Goal: Check status: Check status

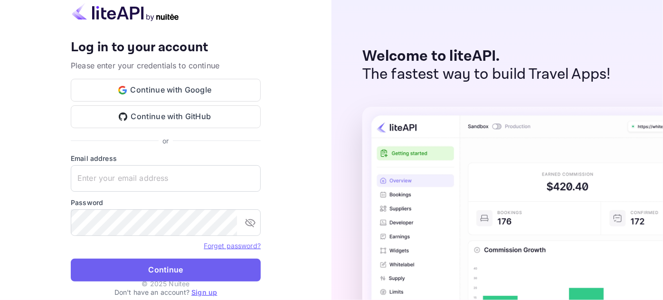
type input "[EMAIL_ADDRESS][DOMAIN_NAME]"
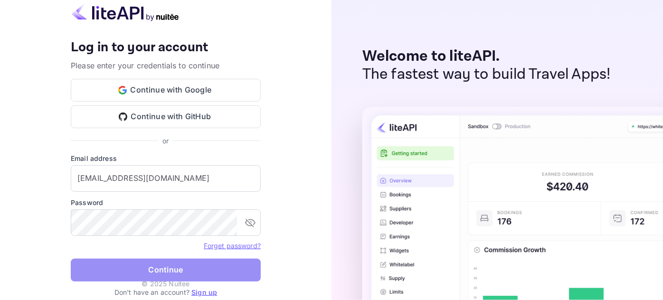
click at [196, 276] on button "Continue" at bounding box center [166, 270] width 190 height 23
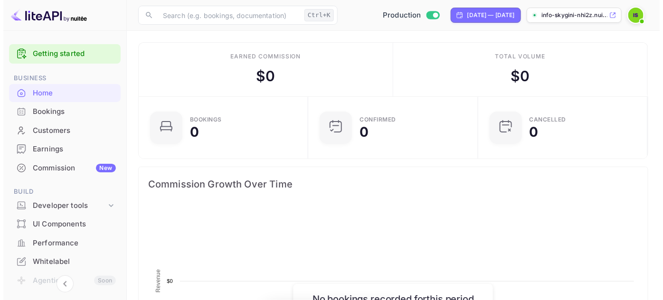
scroll to position [148, 158]
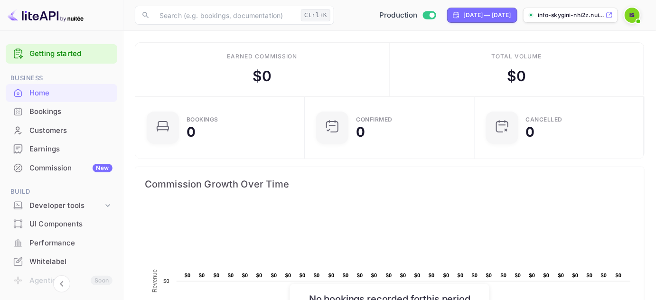
click at [39, 111] on div "Bookings" at bounding box center [70, 111] width 83 height 11
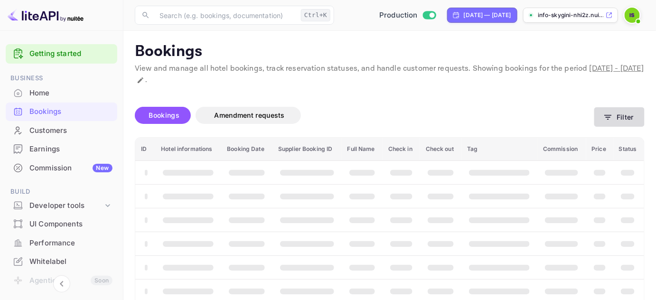
click at [627, 120] on button "Filter" at bounding box center [619, 116] width 50 height 19
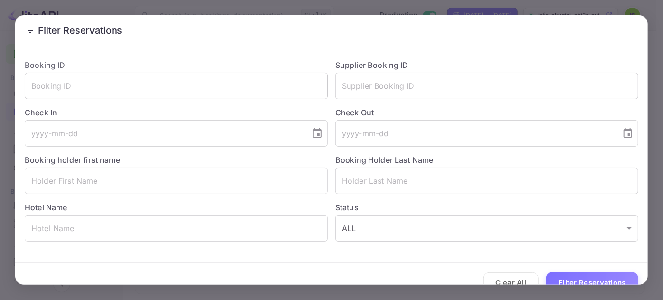
click at [266, 85] on input "text" at bounding box center [176, 86] width 303 height 27
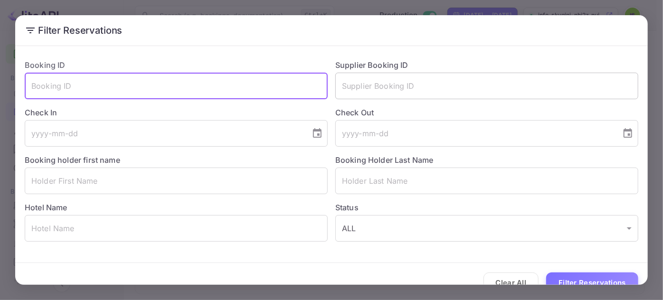
paste input "TeEd750s3"
type input "TeEd750s3"
click at [546, 273] on button "Filter Reservations" at bounding box center [592, 283] width 92 height 20
click at [378, 91] on input "text" at bounding box center [486, 86] width 303 height 27
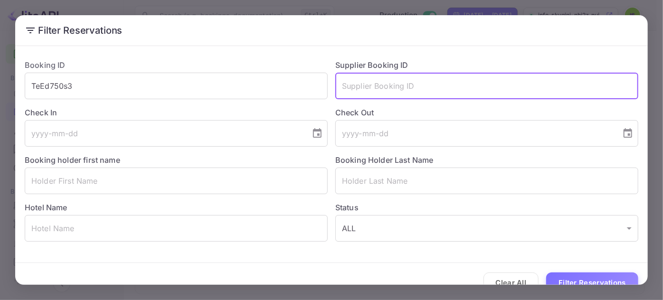
paste input "9447697"
type input "9447697"
click at [264, 90] on input "TeEd750s3" at bounding box center [176, 86] width 303 height 27
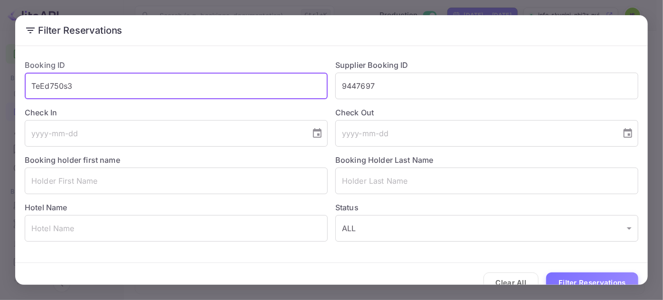
click at [262, 89] on input "TeEd750s3" at bounding box center [176, 86] width 303 height 27
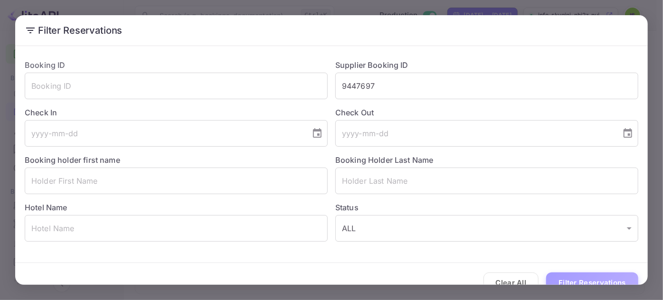
click at [616, 278] on button "Filter Reservations" at bounding box center [592, 283] width 92 height 20
click at [605, 279] on button "Filter Reservations" at bounding box center [592, 283] width 92 height 20
click at [346, 83] on input "9447697" at bounding box center [486, 86] width 303 height 27
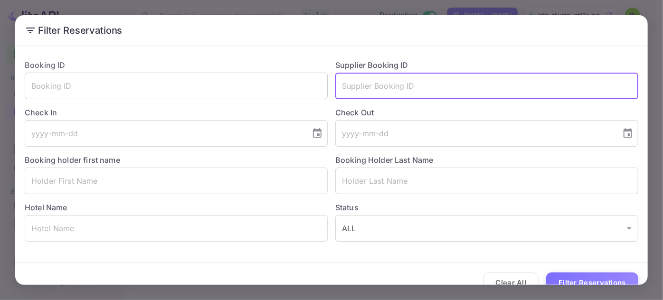
click at [210, 94] on input "text" at bounding box center [176, 86] width 303 height 27
paste input "TeEd750s3"
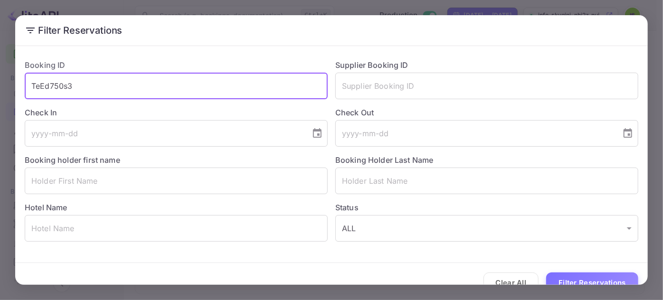
type input "TeEd750s3"
click at [546, 273] on button "Filter Reservations" at bounding box center [592, 283] width 92 height 20
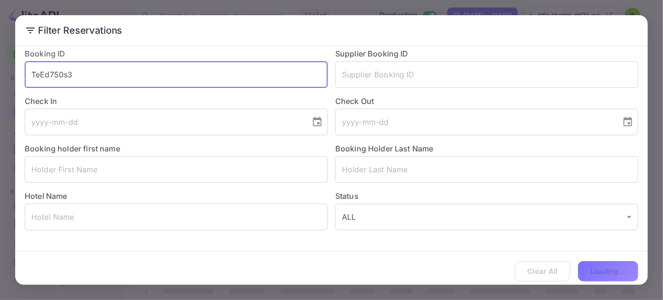
scroll to position [18, 0]
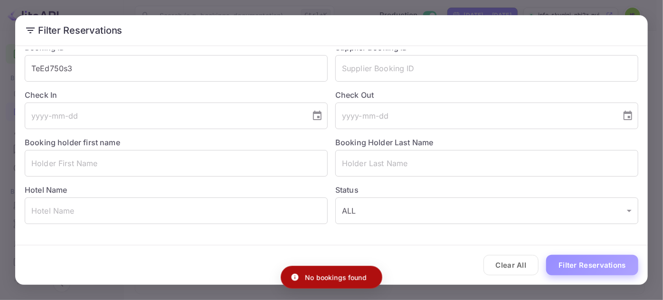
click at [591, 265] on button "Filter Reservations" at bounding box center [592, 265] width 92 height 20
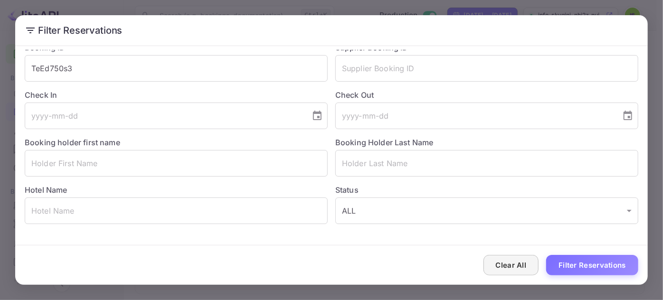
click at [492, 261] on button "Clear All" at bounding box center [511, 265] width 56 height 20
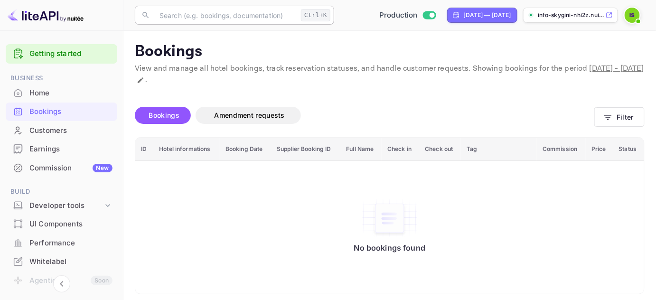
click at [207, 18] on input "text" at bounding box center [225, 15] width 143 height 19
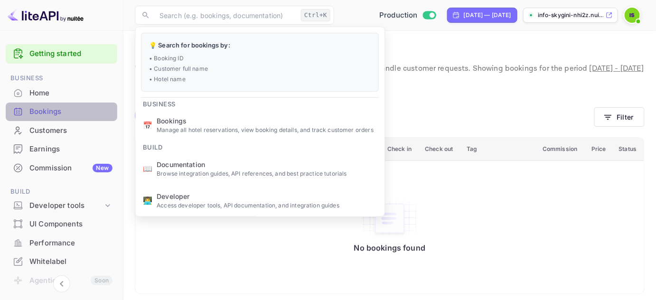
click at [72, 116] on div "Bookings" at bounding box center [70, 111] width 83 height 11
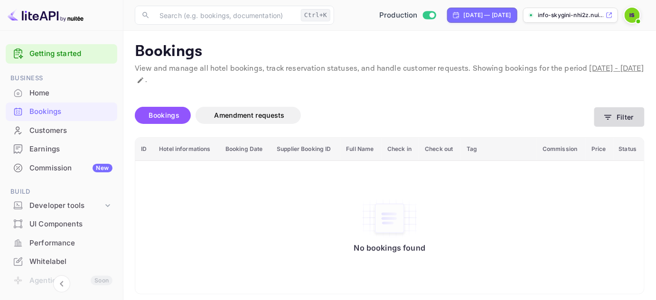
click at [620, 117] on button "Filter" at bounding box center [619, 116] width 50 height 19
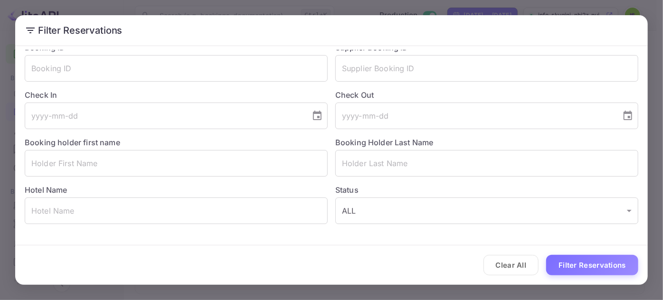
click at [195, 145] on div "Booking holder first name ​" at bounding box center [172, 152] width 311 height 47
click at [191, 152] on input "text" at bounding box center [176, 163] width 303 height 27
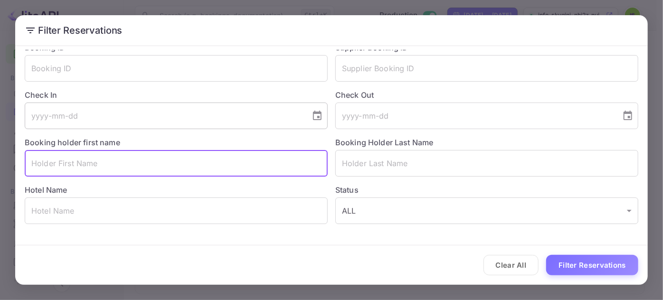
click at [105, 106] on input "tel" at bounding box center [164, 116] width 279 height 27
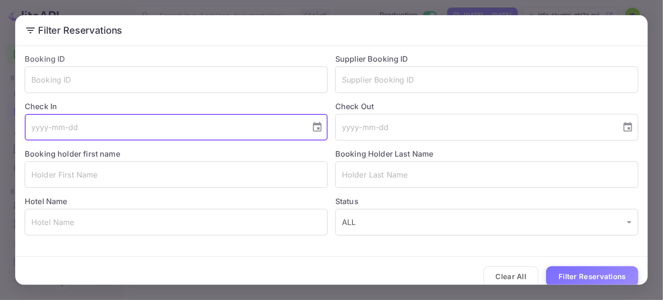
scroll to position [0, 0]
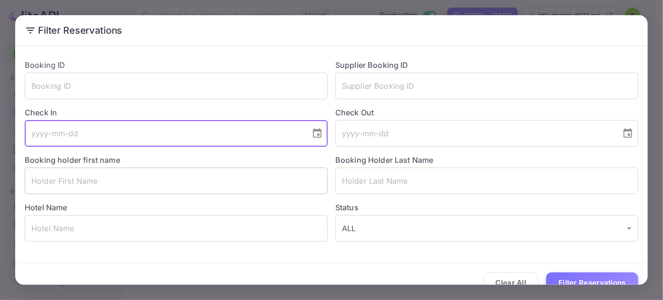
click at [82, 186] on input "text" at bounding box center [176, 181] width 303 height 27
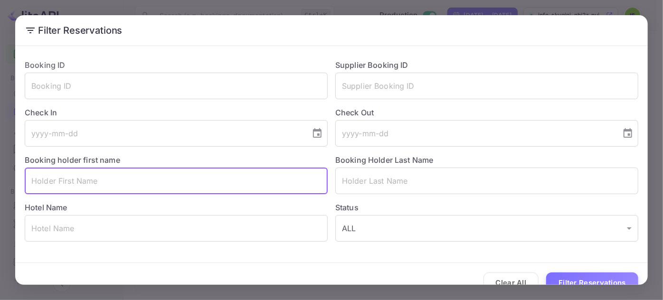
click at [82, 186] on input "text" at bounding box center [176, 181] width 303 height 27
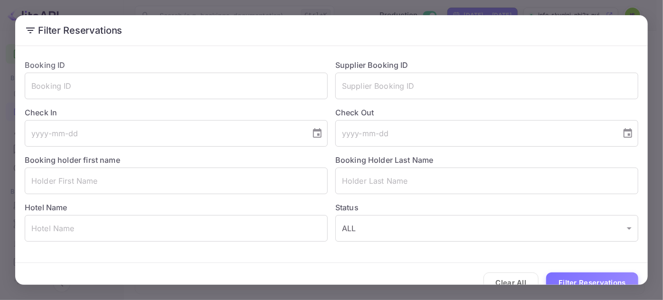
click at [31, 29] on icon at bounding box center [30, 30] width 11 height 11
click at [28, 32] on icon at bounding box center [30, 30] width 11 height 11
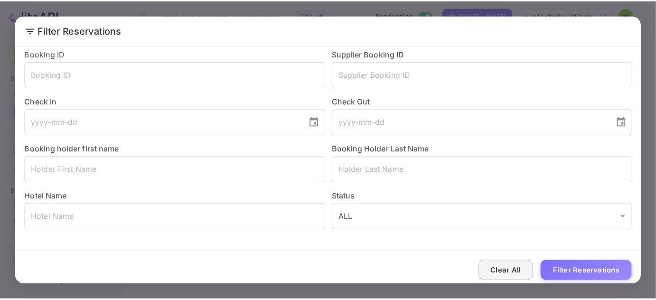
scroll to position [18, 0]
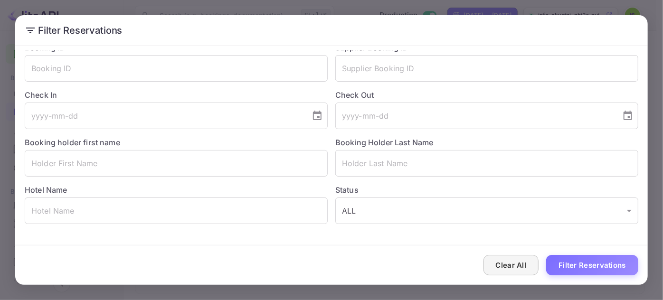
click at [502, 264] on button "Clear All" at bounding box center [511, 265] width 56 height 20
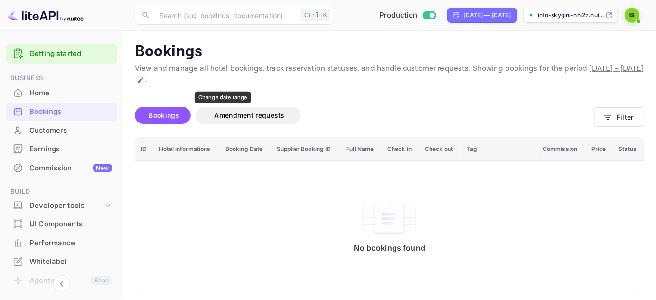
click at [144, 79] on icon "Change date range" at bounding box center [141, 80] width 8 height 8
select select "7"
select select "2025"
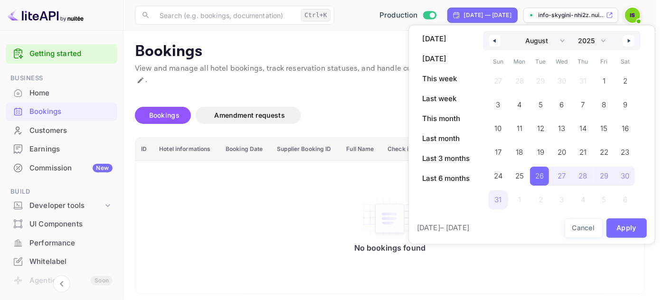
click at [625, 38] on button "button" at bounding box center [628, 40] width 11 height 11
select select "8"
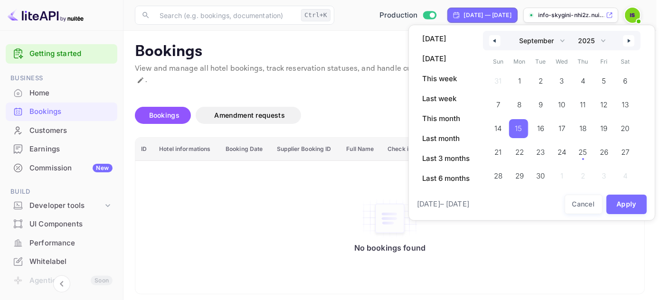
click at [519, 126] on span "15" at bounding box center [518, 128] width 7 height 17
click at [619, 205] on button "Apply" at bounding box center [626, 204] width 41 height 19
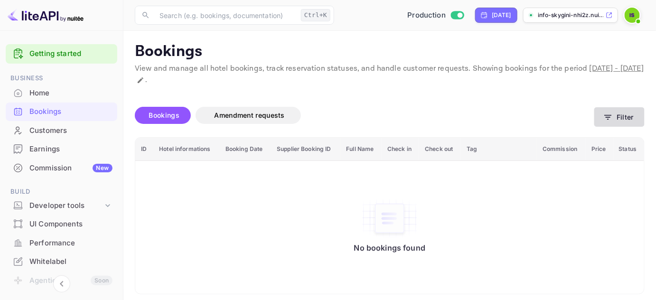
click at [618, 117] on button "Filter" at bounding box center [619, 116] width 50 height 19
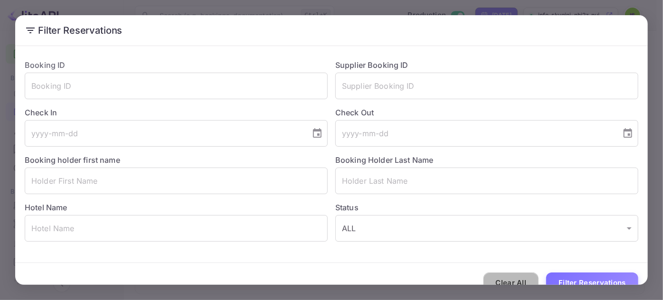
click at [516, 276] on button "Clear All" at bounding box center [511, 283] width 56 height 20
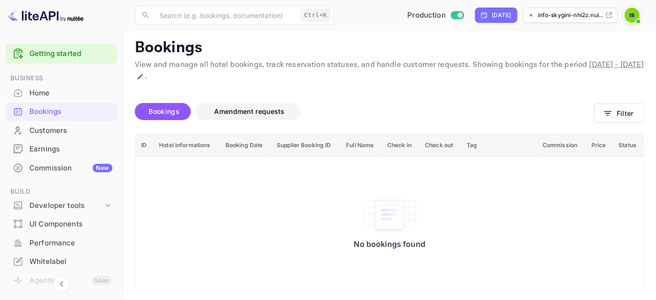
scroll to position [5, 0]
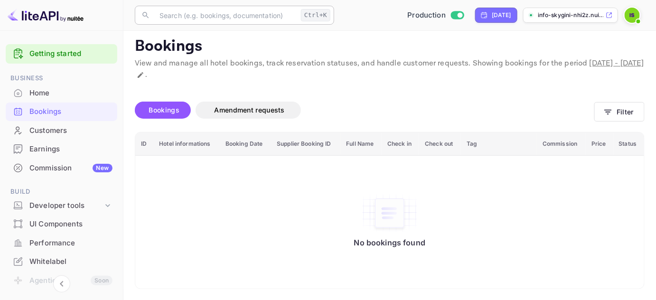
click at [245, 15] on input "text" at bounding box center [225, 15] width 143 height 19
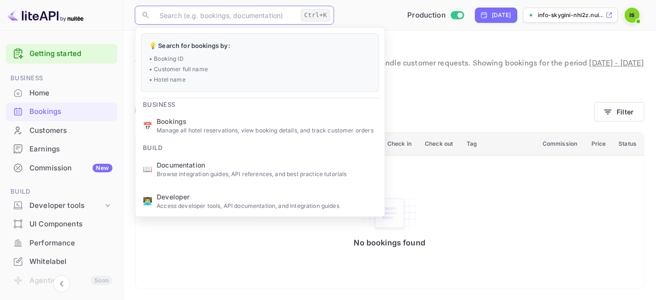
paste input "2448409"
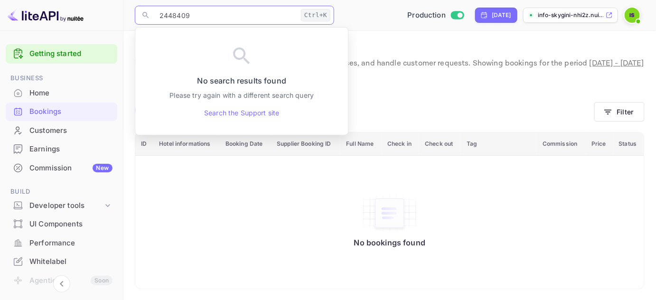
click at [193, 22] on input "2448409" at bounding box center [225, 15] width 143 height 19
paste input "9447697"
type input "9447697"
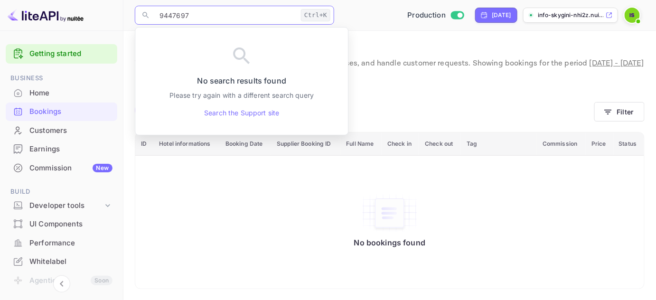
click at [245, 16] on input "9447697" at bounding box center [225, 15] width 143 height 19
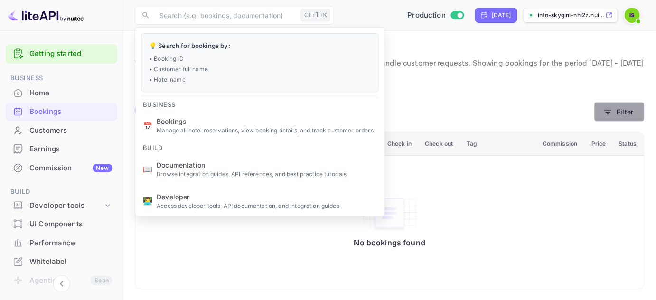
click at [621, 110] on button "Filter" at bounding box center [619, 111] width 50 height 19
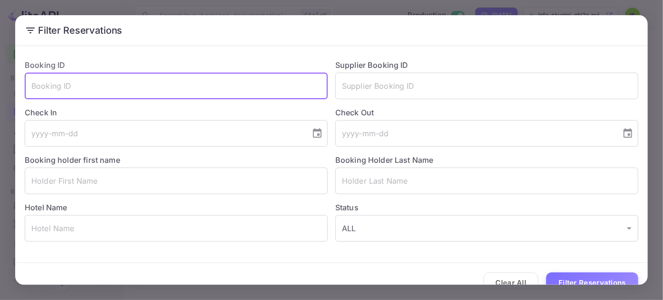
click at [187, 85] on input "text" at bounding box center [176, 86] width 303 height 27
paste input "9447697"
type input "9447697"
click at [546, 273] on button "Filter Reservations" at bounding box center [592, 283] width 92 height 20
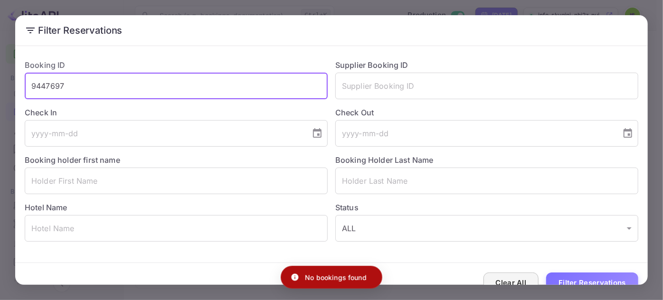
click at [496, 280] on button "Clear All" at bounding box center [511, 283] width 56 height 20
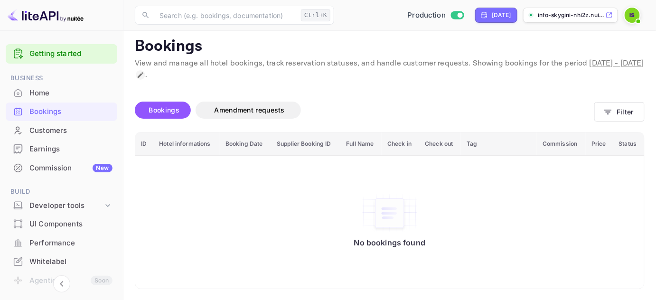
click at [144, 72] on icon "Change date range" at bounding box center [141, 75] width 8 height 8
select select "8"
select select "2025"
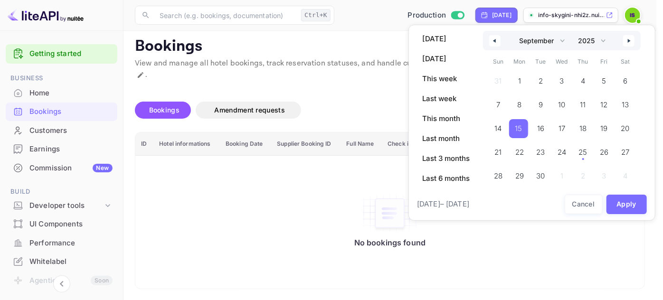
click at [516, 128] on span "15" at bounding box center [518, 128] width 7 height 17
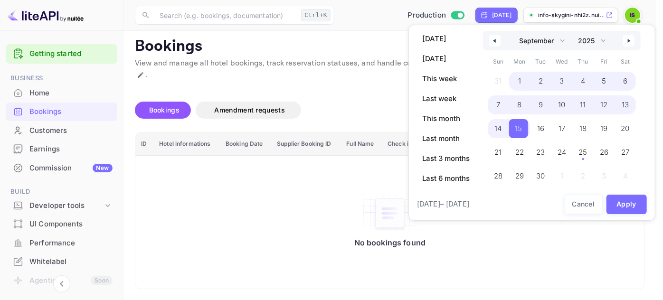
click at [520, 80] on span "1" at bounding box center [519, 81] width 21 height 19
click at [642, 205] on button "Apply" at bounding box center [626, 204] width 41 height 19
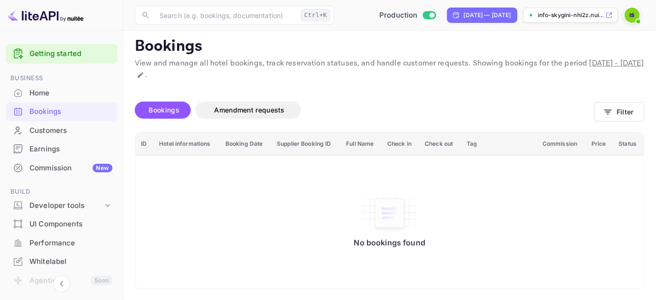
click at [464, 18] on div "[DATE] — [DATE]" at bounding box center [487, 15] width 47 height 9
select select "8"
select select "2025"
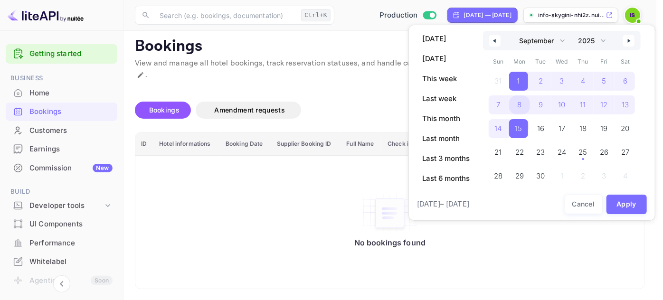
click at [514, 101] on span "8" at bounding box center [519, 104] width 21 height 19
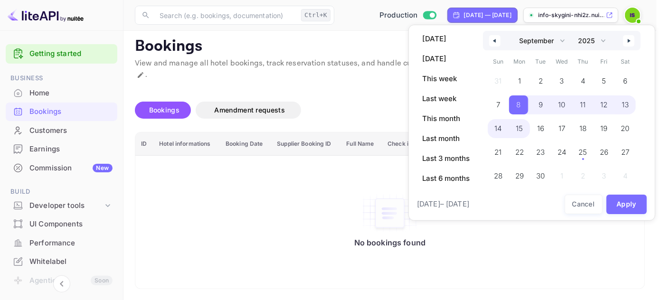
click at [521, 126] on span "15" at bounding box center [519, 128] width 7 height 17
click at [621, 203] on button "Apply" at bounding box center [626, 204] width 41 height 19
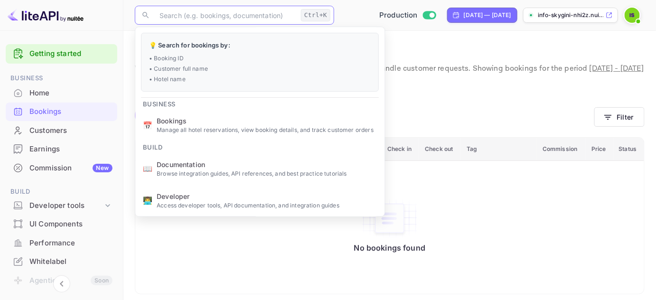
click at [166, 16] on input "text" at bounding box center [225, 15] width 143 height 19
click at [467, 100] on div "Bookings Amendment requests" at bounding box center [365, 117] width 460 height 40
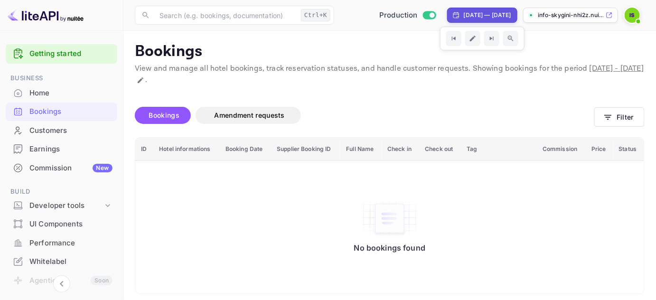
click at [497, 19] on div "[DATE] — [DATE]" at bounding box center [487, 15] width 47 height 9
select select "8"
select select "2025"
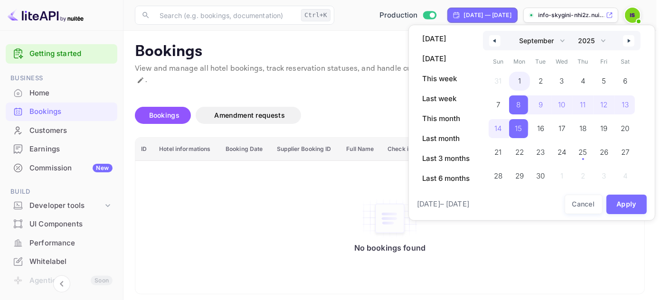
click at [519, 75] on span "1" at bounding box center [519, 81] width 3 height 17
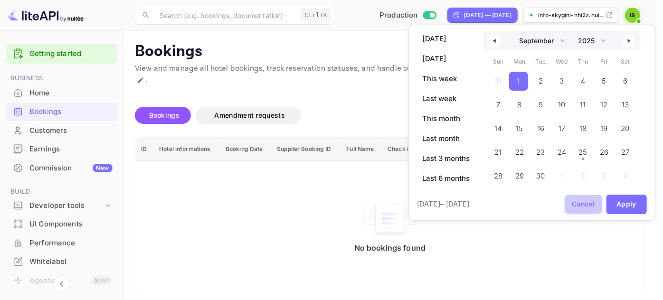
click at [585, 202] on button "Cancel" at bounding box center [584, 204] width 38 height 19
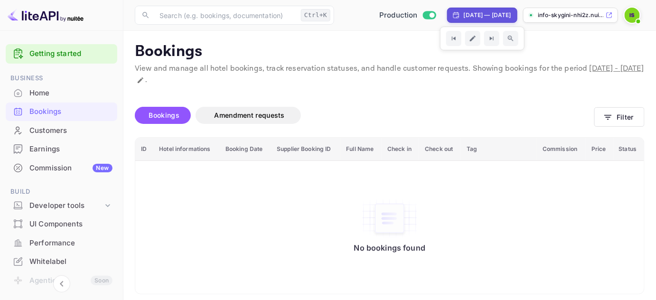
click at [458, 9] on div "[DATE] — [DATE]" at bounding box center [482, 15] width 70 height 15
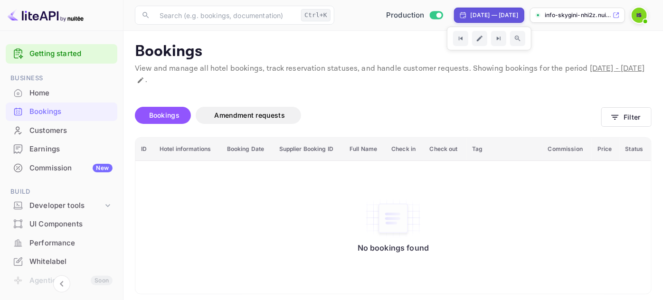
select select "8"
select select "2025"
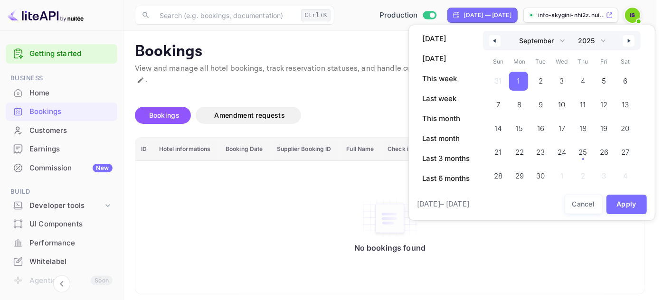
click at [500, 41] on button "button" at bounding box center [494, 40] width 11 height 11
select select "7"
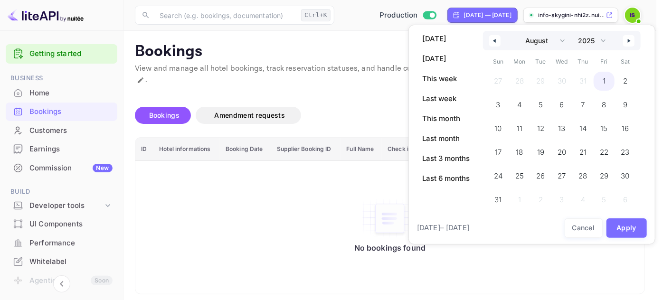
click at [600, 83] on span "1" at bounding box center [604, 81] width 21 height 19
click at [631, 225] on button "Apply" at bounding box center [626, 227] width 41 height 19
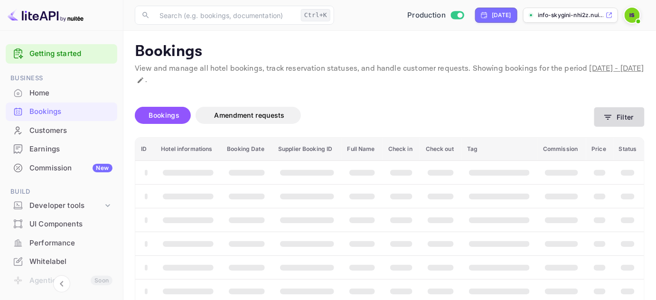
click at [615, 115] on button "Filter" at bounding box center [619, 116] width 50 height 19
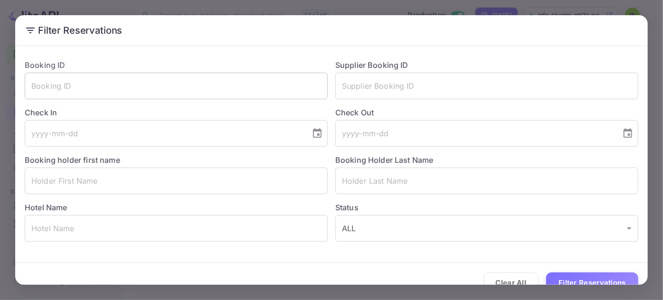
click at [103, 90] on input "text" at bounding box center [176, 86] width 303 height 27
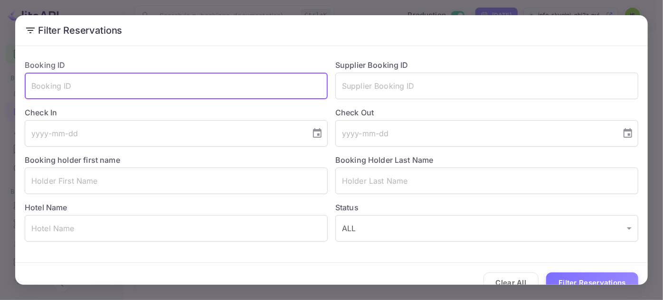
paste input "NgnS7uG9N"
type input "NgnS7uG9N"
click at [546, 273] on button "Filter Reservations" at bounding box center [592, 283] width 92 height 20
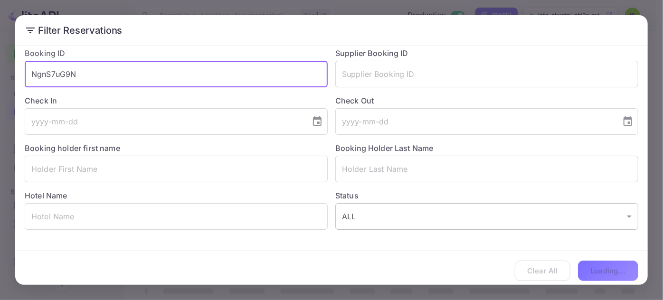
scroll to position [18, 0]
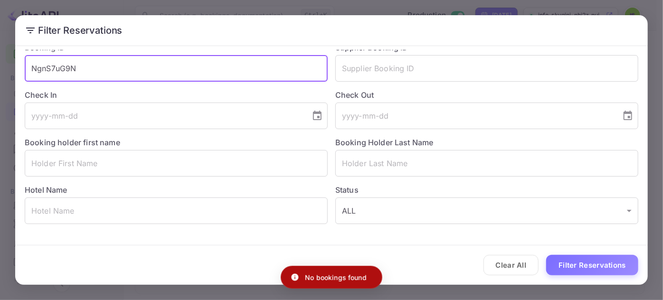
click at [59, 75] on input "NgnS7uG9N" at bounding box center [176, 68] width 303 height 27
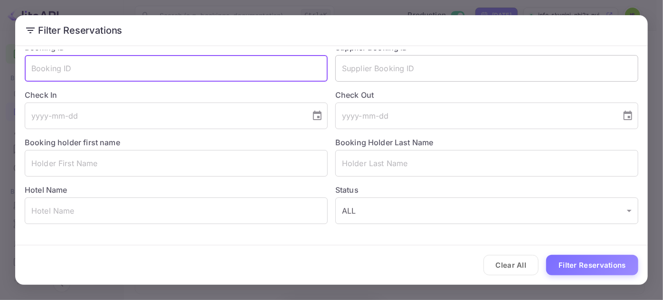
click at [344, 75] on input "text" at bounding box center [486, 68] width 303 height 27
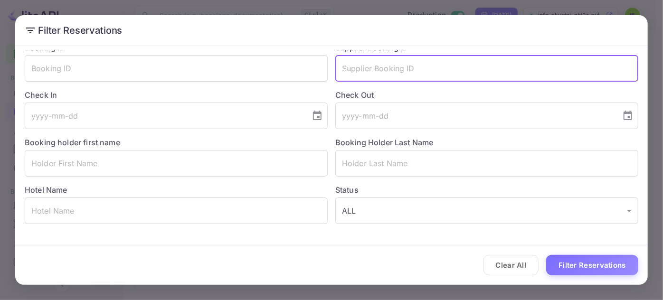
paste input "NgnS7uG9N"
type input "NgnS7uG9N"
click at [546, 255] on button "Filter Reservations" at bounding box center [592, 265] width 92 height 20
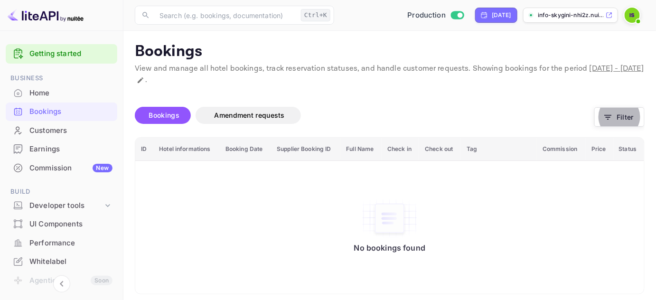
click at [55, 109] on div "Bookings" at bounding box center [70, 111] width 83 height 11
click at [164, 113] on span "Bookings" at bounding box center [164, 115] width 30 height 8
click at [610, 118] on icon "button" at bounding box center [608, 117] width 9 height 9
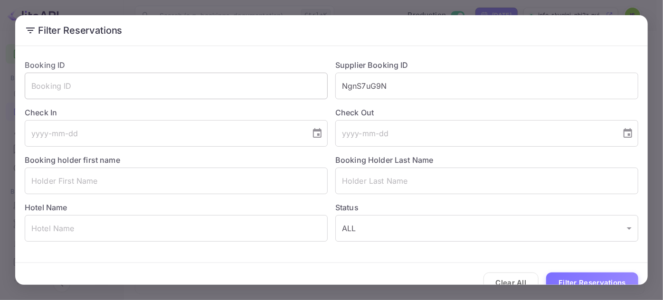
click at [82, 80] on input "text" at bounding box center [176, 86] width 303 height 27
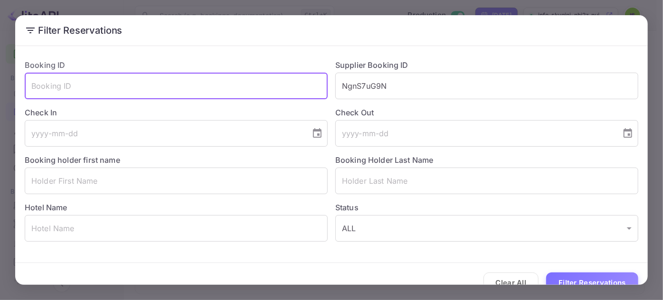
paste input "9633322"
type input "9633322"
click at [546, 273] on button "Filter Reservations" at bounding box center [592, 283] width 92 height 20
click at [43, 85] on input "9633322" at bounding box center [176, 86] width 303 height 27
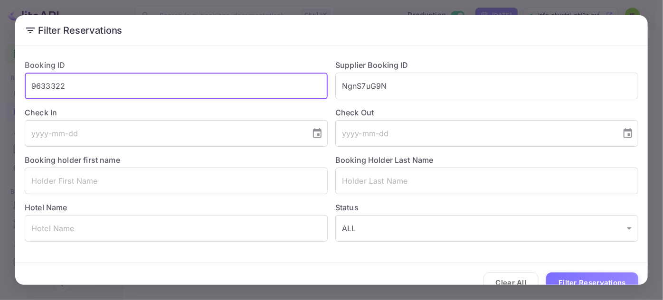
click at [43, 85] on input "9633322" at bounding box center [176, 86] width 303 height 27
